Goal: Navigation & Orientation: Find specific page/section

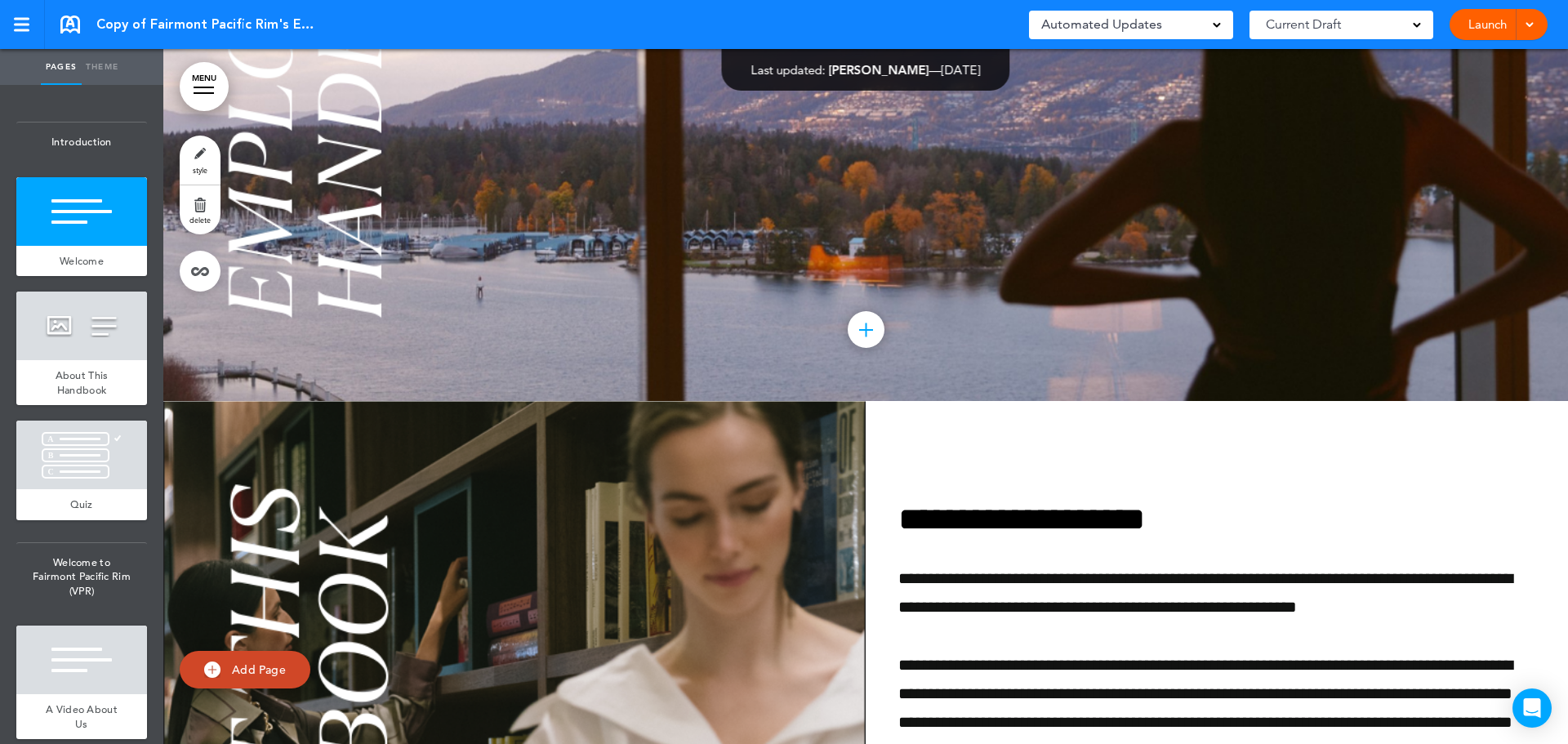
scroll to position [572, 0]
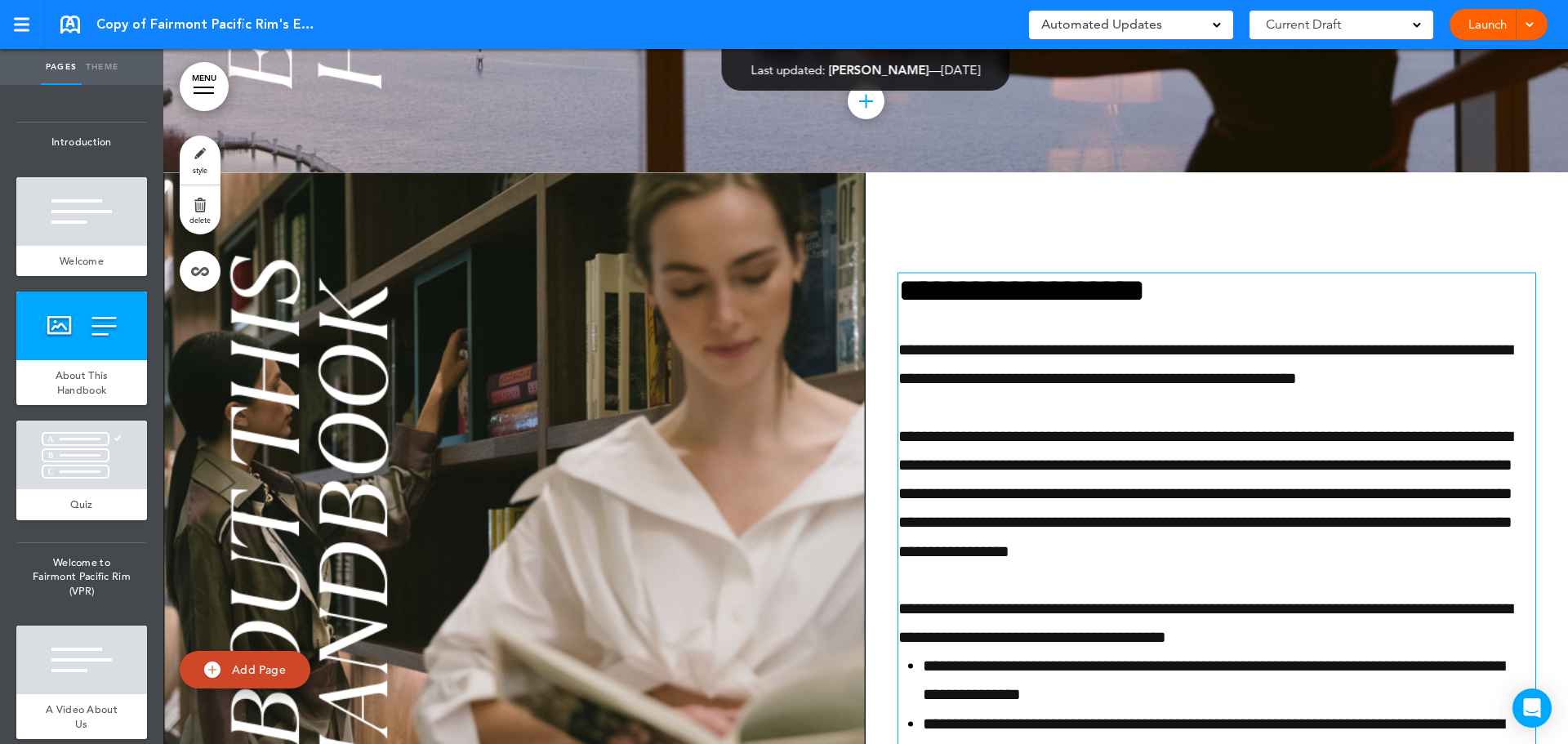
drag, startPoint x: 1169, startPoint y: 490, endPoint x: 1034, endPoint y: 444, distance: 142.6
click at [1169, 490] on span "**********" at bounding box center [1205, 493] width 614 height 132
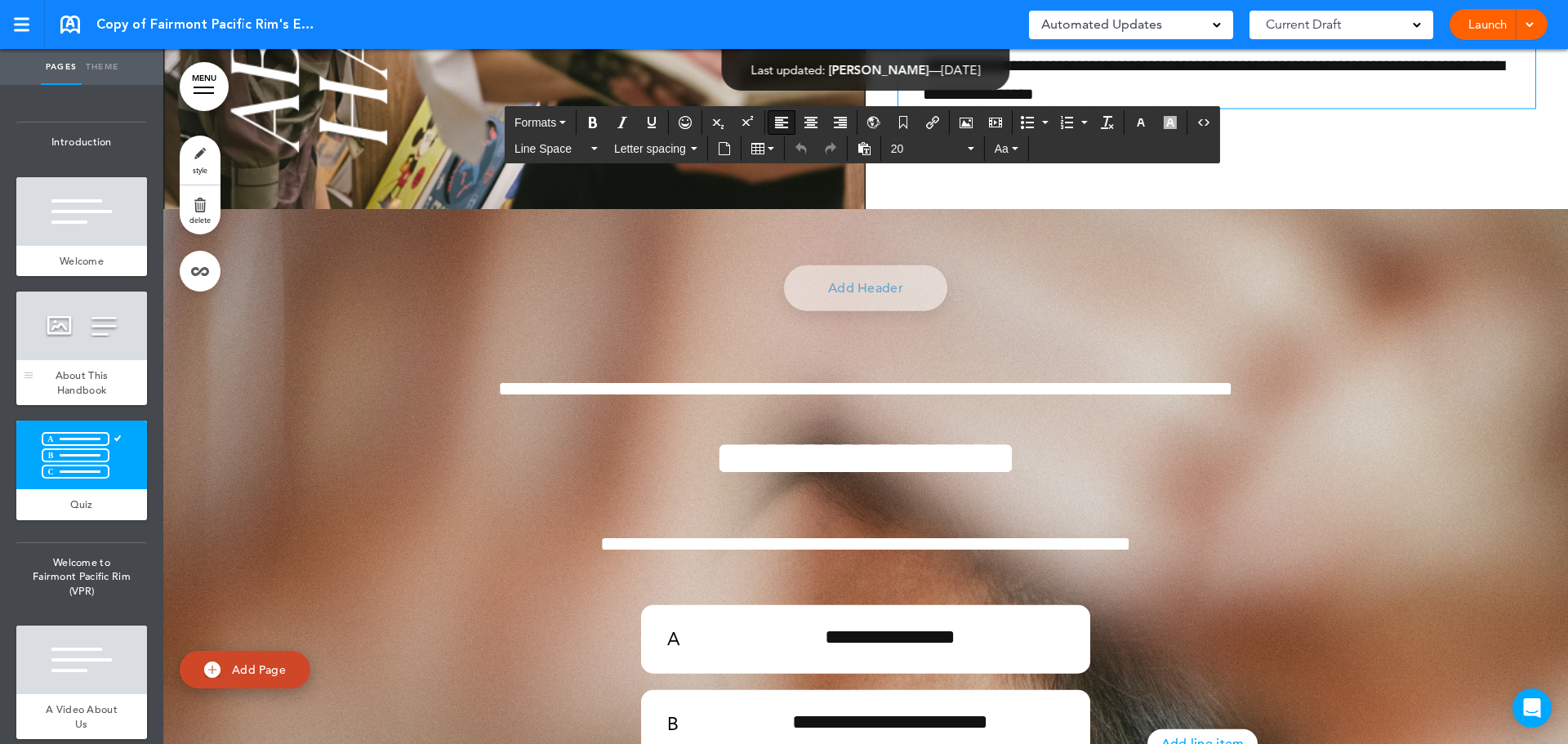
scroll to position [1226, 0]
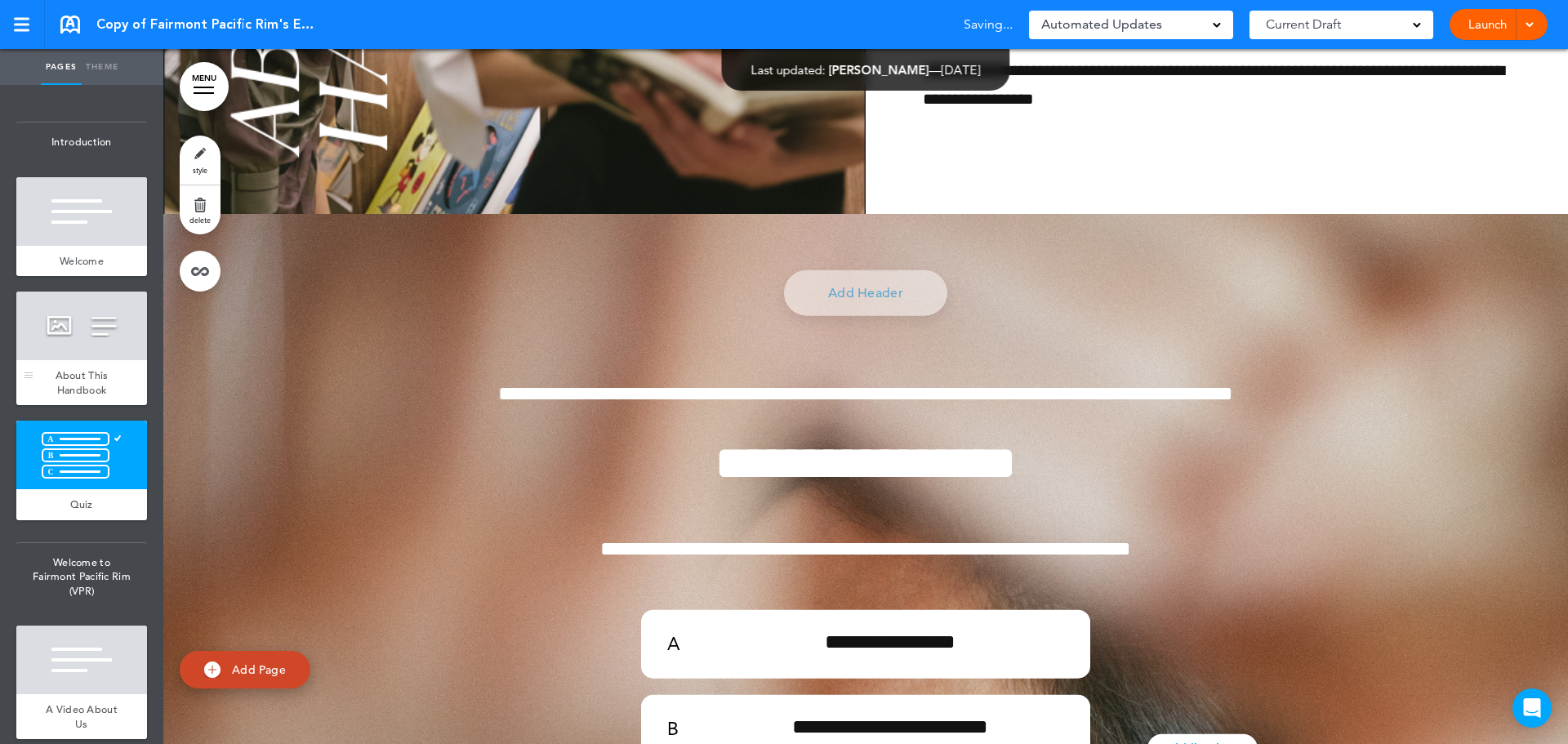
click at [61, 351] on div at bounding box center [82, 326] width 131 height 69
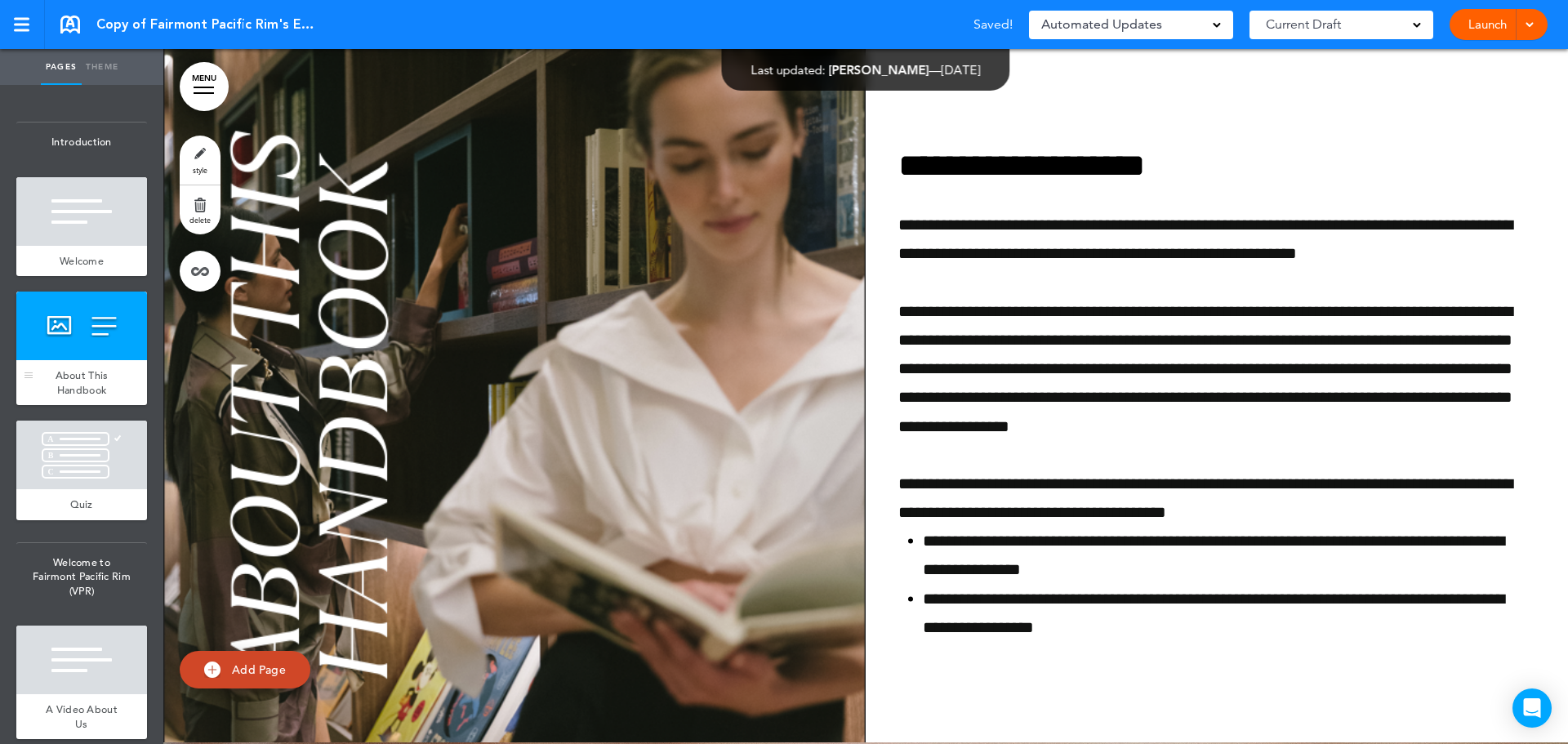
scroll to position [695, 0]
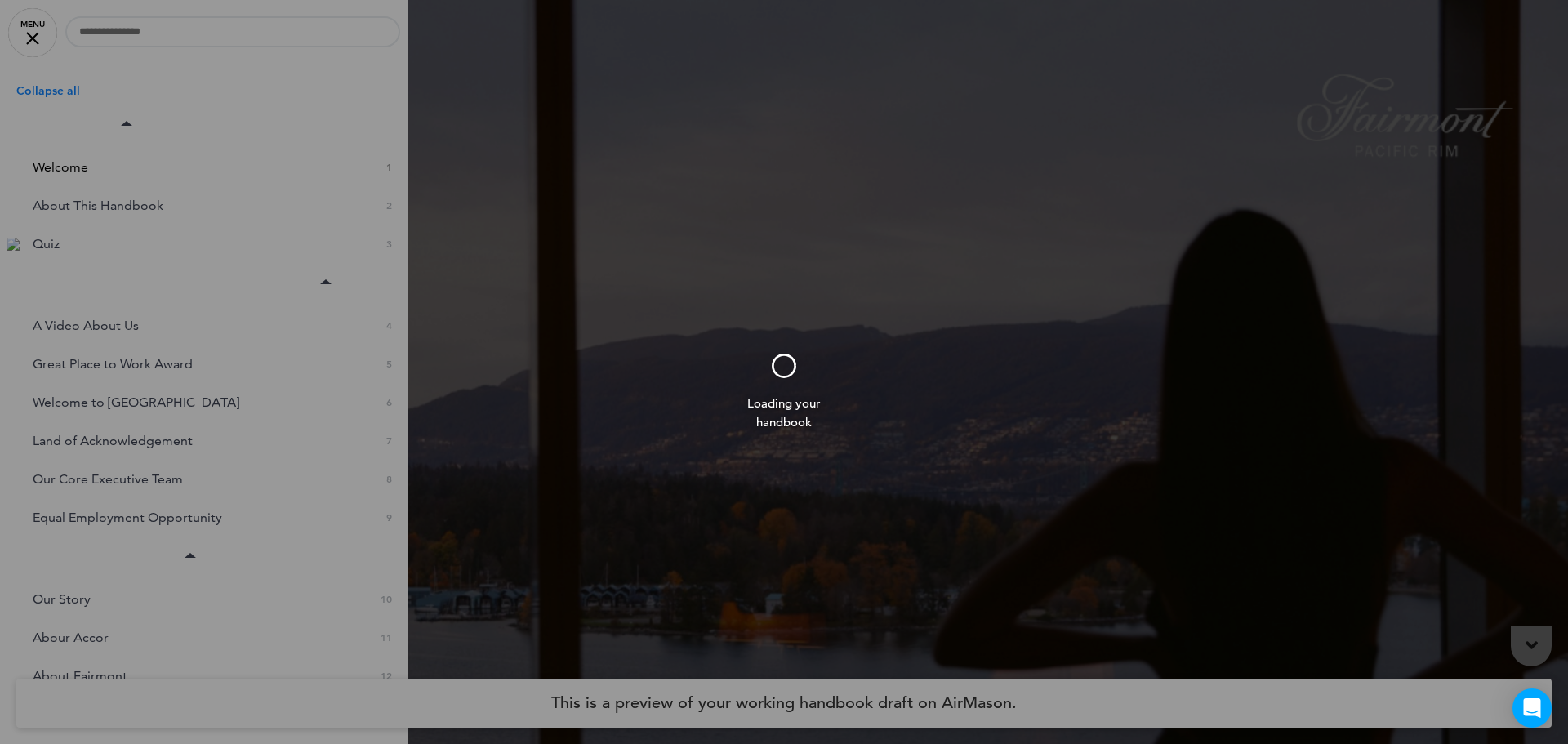
click at [853, 318] on div at bounding box center [784, 372] width 1568 height 744
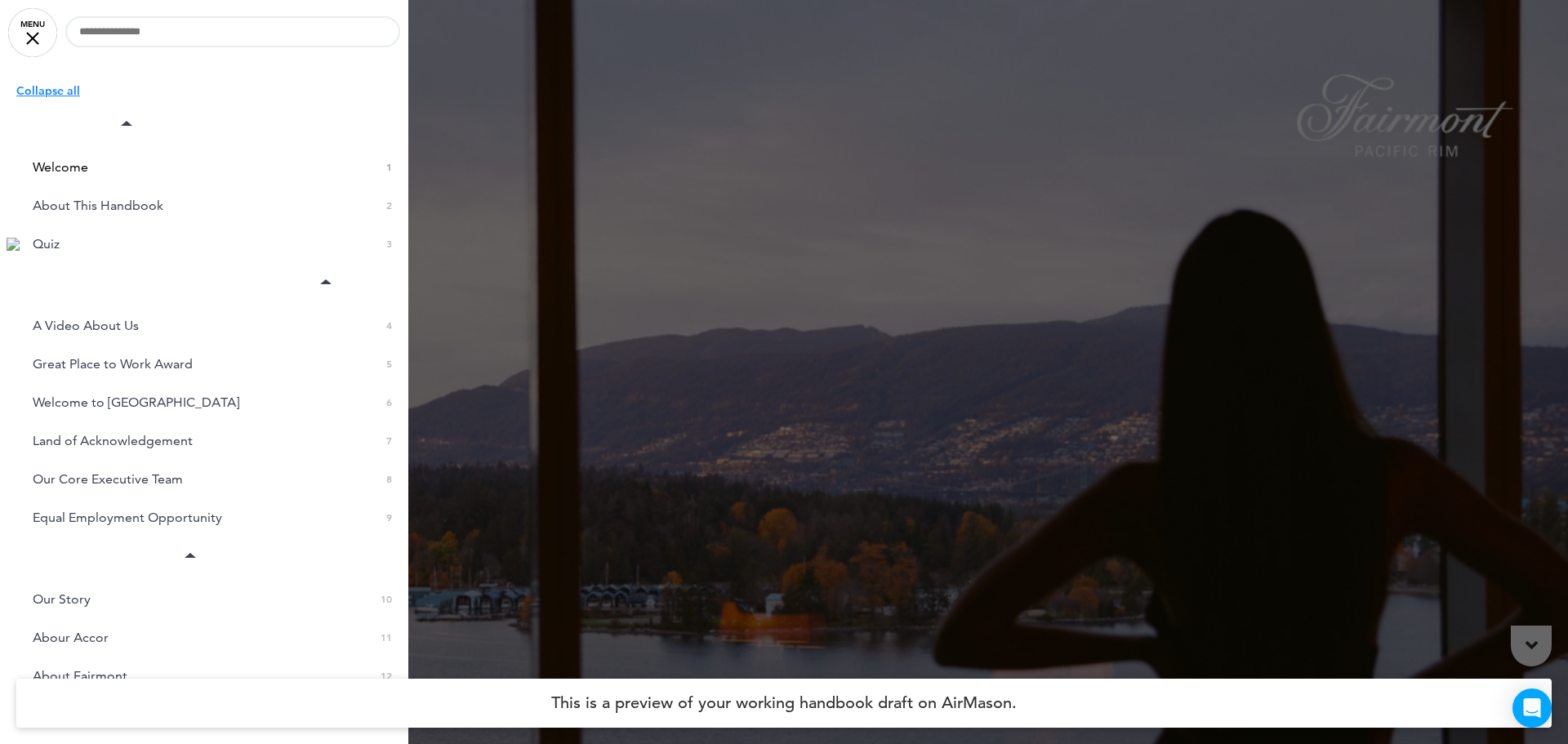
click at [740, 332] on div at bounding box center [784, 372] width 1568 height 744
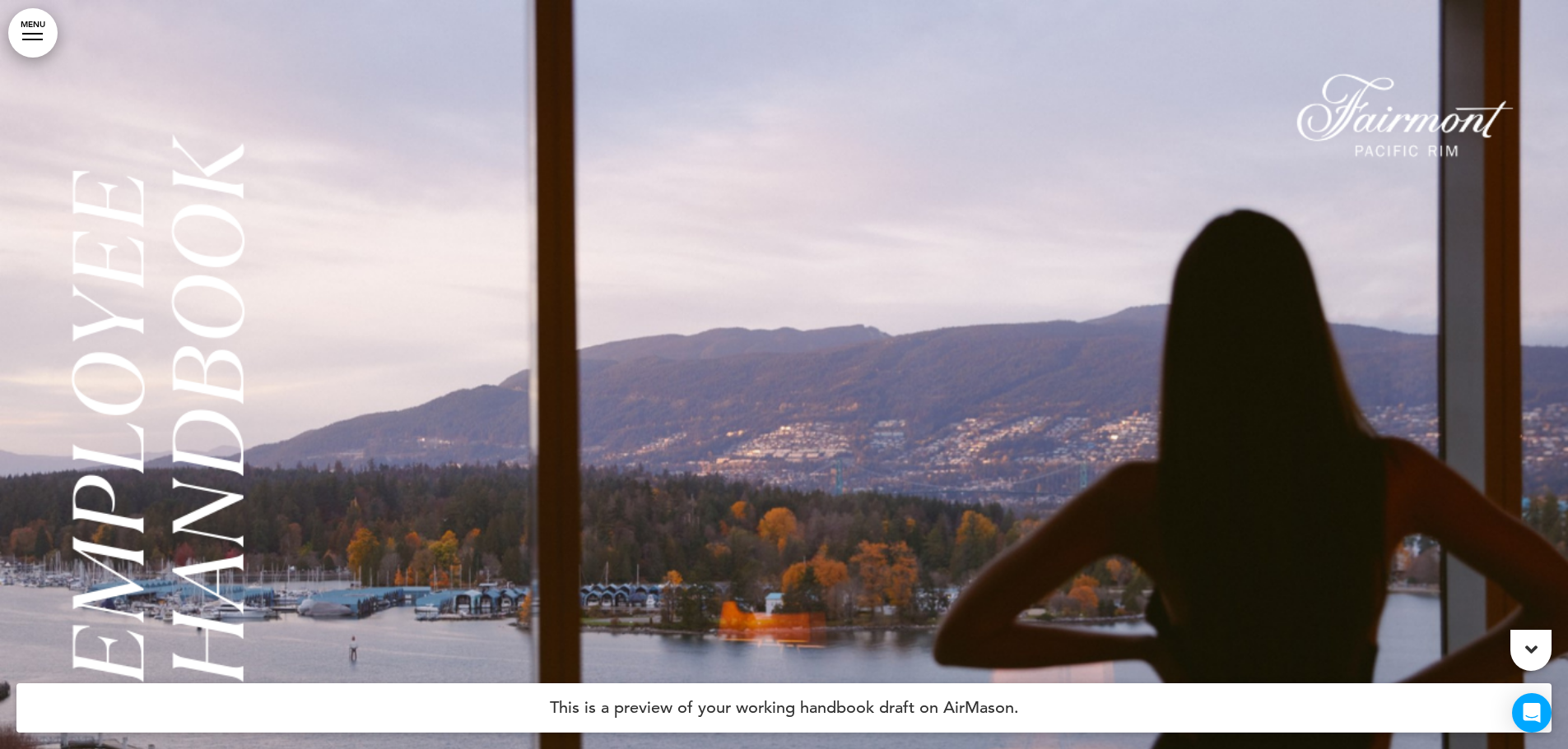
click at [39, 32] on link "MENU" at bounding box center [33, 33] width 50 height 50
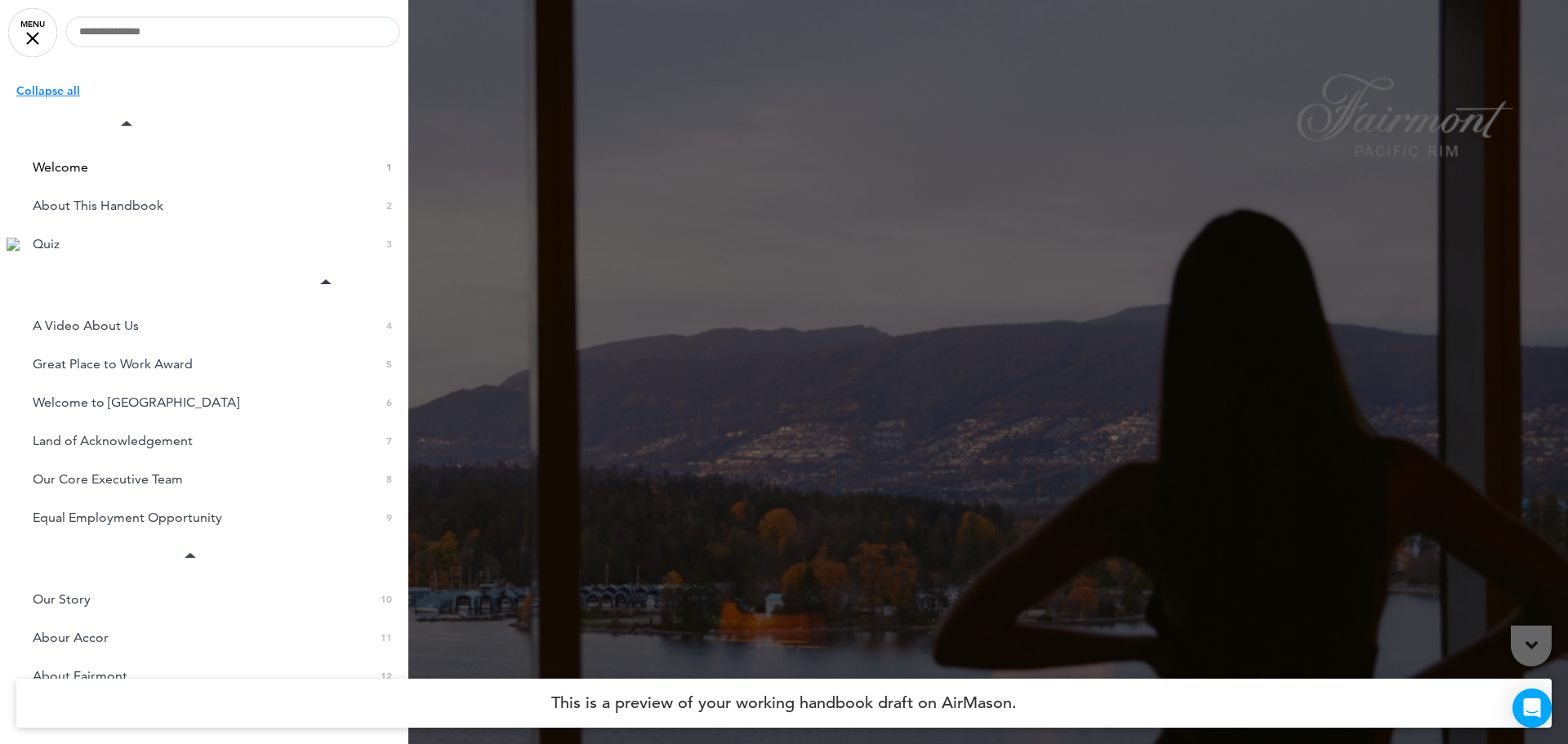
click at [1115, 240] on div at bounding box center [784, 372] width 1568 height 744
